Goal: Transaction & Acquisition: Purchase product/service

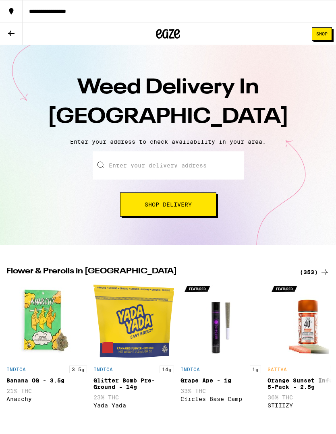
click at [211, 169] on input "Enter your delivery address" at bounding box center [168, 165] width 151 height 28
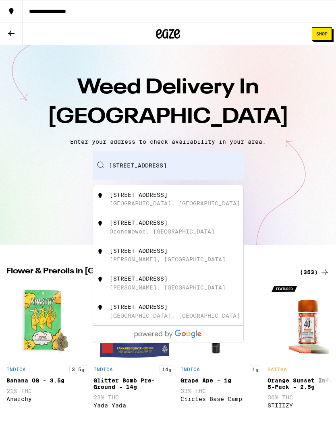
click at [284, 179] on div "Enter your delivery address 12706 Venice Blvd, #5 12706 Venice Blvd Baxter, MN …" at bounding box center [167, 183] width 319 height 65
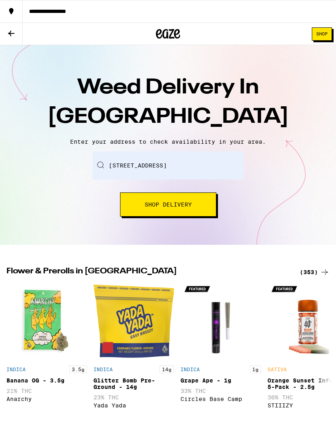
click at [225, 169] on input "12706 Venice Blvd, #5" at bounding box center [168, 165] width 151 height 28
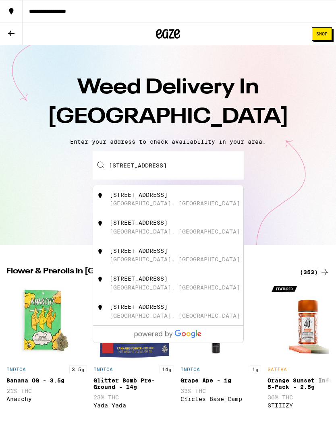
click at [215, 202] on div "12706 Venice Blvd. Los Angeles, CA" at bounding box center [181, 199] width 144 height 15
type input "12706 Venice Blvd., Los Angeles, CA"
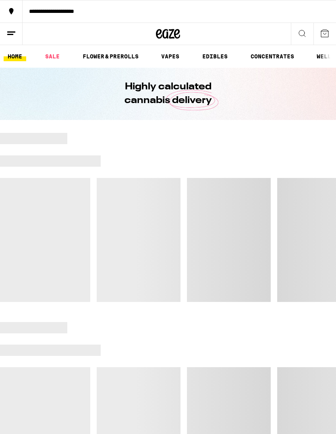
click at [306, 29] on icon at bounding box center [302, 34] width 10 height 10
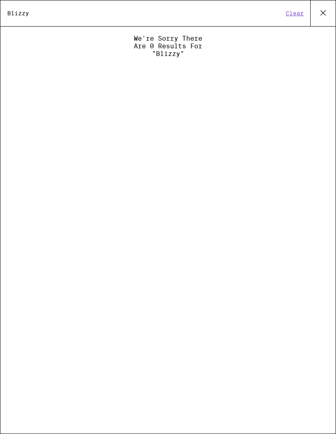
type input "Blizzy"
click at [293, 17] on button "Clear" at bounding box center [294, 13] width 23 height 7
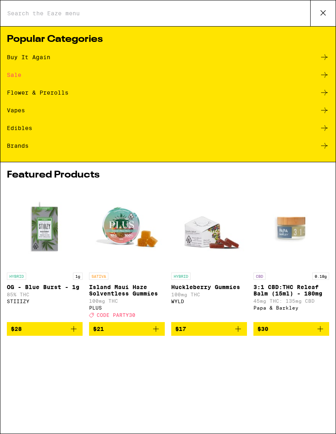
click at [19, 75] on div "Sale" at bounding box center [14, 75] width 14 height 6
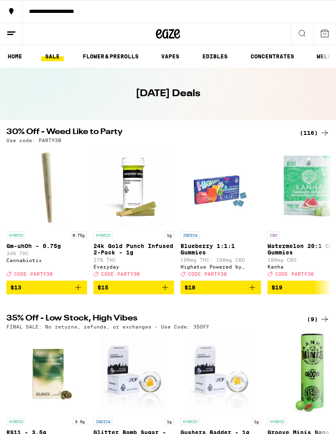
click at [315, 135] on div "(116)" at bounding box center [314, 133] width 30 height 10
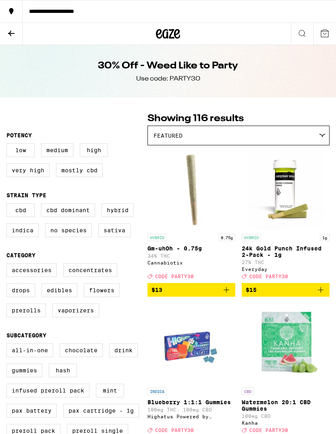
click at [99, 297] on label "Flowers" at bounding box center [102, 290] width 36 height 14
click at [8, 265] on input "Flowers" at bounding box center [8, 264] width 0 height 0
checkbox input "true"
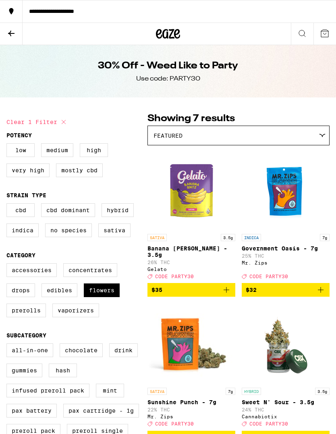
click at [118, 214] on label "Hybrid" at bounding box center [117, 210] width 32 height 14
click at [8, 205] on input "Hybrid" at bounding box center [8, 204] width 0 height 0
checkbox input "true"
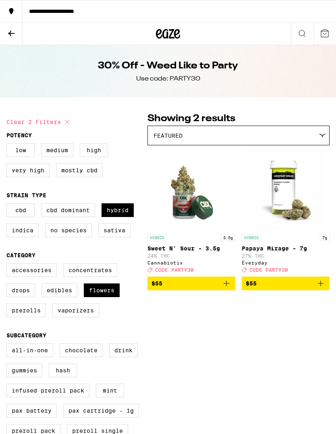
click at [28, 237] on label "Indica" at bounding box center [22, 230] width 32 height 14
click at [8, 205] on input "Indica" at bounding box center [8, 204] width 0 height 0
checkbox input "true"
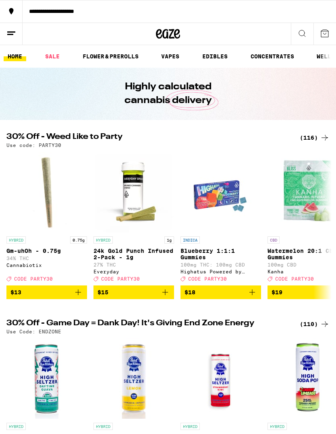
click at [19, 31] on button at bounding box center [11, 34] width 23 height 22
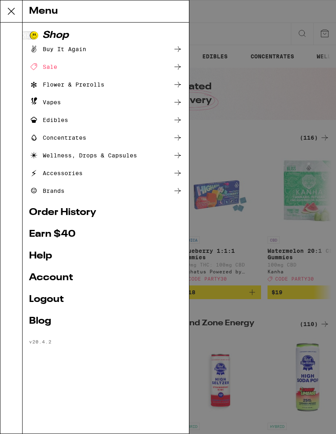
click at [61, 174] on div "Accessories" at bounding box center [56, 173] width 54 height 10
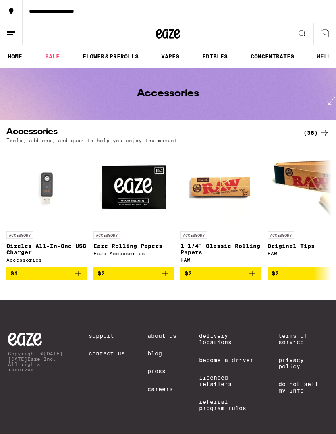
click at [316, 136] on div "(38)" at bounding box center [316, 133] width 26 height 10
click at [315, 137] on div "(38)" at bounding box center [316, 133] width 26 height 10
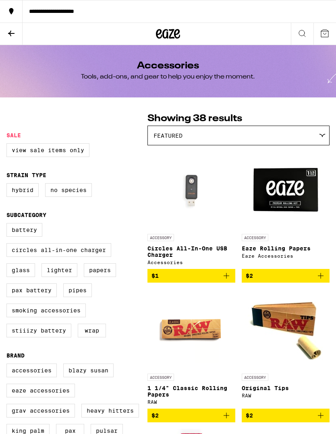
click at [99, 332] on div "Battery Circles All-In-One Charger Glass Lighter Papers PAX Battery Pipes Smoki…" at bounding box center [76, 283] width 141 height 121
click at [99, 337] on label "Wrap" at bounding box center [92, 331] width 28 height 14
click at [8, 225] on input "Wrap" at bounding box center [8, 224] width 0 height 0
checkbox input "true"
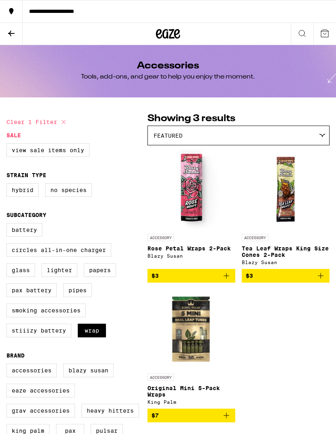
click at [287, 206] on img "Open page for Tea Leaf Wraps King Size Cones 2-Pack from Blazy Susan" at bounding box center [285, 189] width 80 height 80
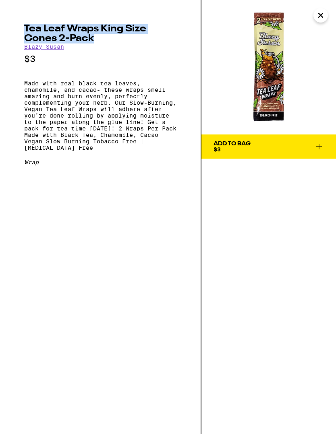
click at [108, 2] on div "Tea Leaf Wraps King Size Cones 2-Pack [PERSON_NAME] $3 Made with real black tea…" at bounding box center [100, 217] width 201 height 434
